Goal: Obtain resource: Download file/media

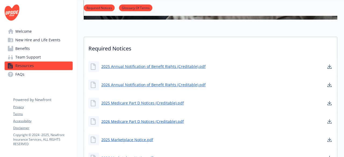
scroll to position [126, 0]
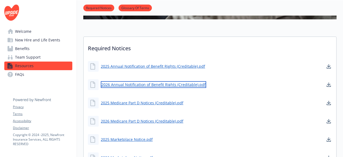
click at [145, 83] on link "2026 Annual Notification of Benefit Rights (Creditable).pdf" at bounding box center [153, 84] width 105 height 7
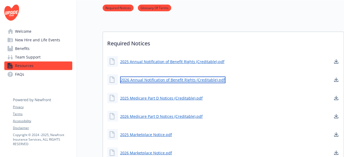
scroll to position [185, 0]
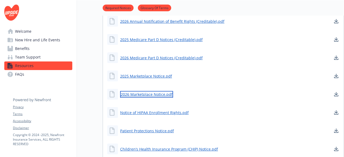
click at [141, 96] on link "2026 Marketplace Notice.pdf" at bounding box center [146, 94] width 53 height 7
